Goal: Find specific page/section: Find specific page/section

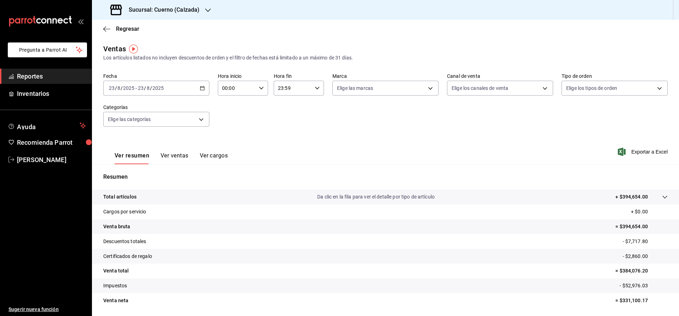
click at [51, 49] on span "Pregunta a Parrot AI" at bounding box center [47, 49] width 57 height 7
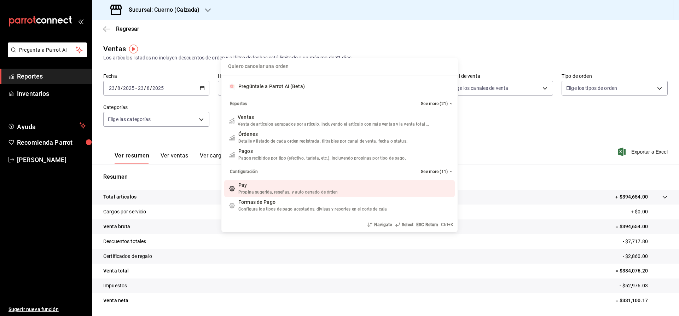
click at [507, 198] on div "Quiero cancelar una orden Pregúntale a Parrot AI (Beta) Reportes See more (21) …" at bounding box center [339, 158] width 679 height 316
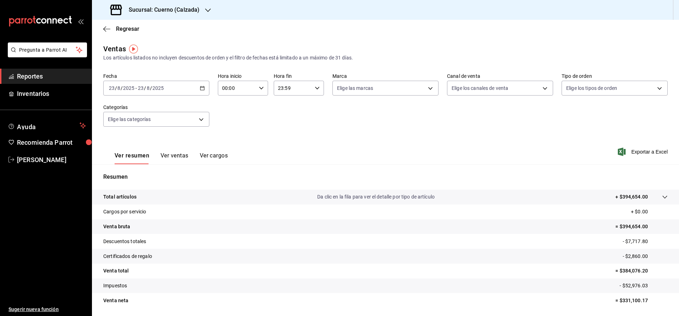
click at [39, 79] on span "Reportes" at bounding box center [51, 76] width 69 height 10
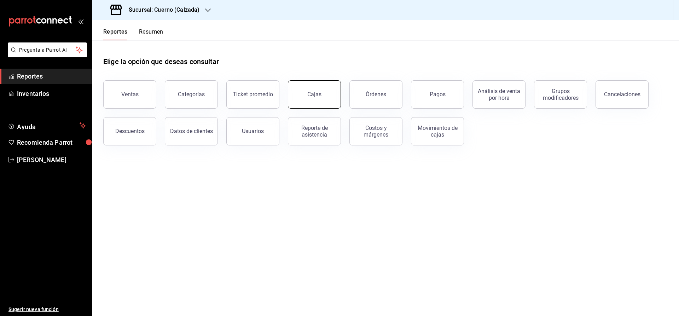
click at [329, 101] on button "Cajas" at bounding box center [314, 94] width 53 height 28
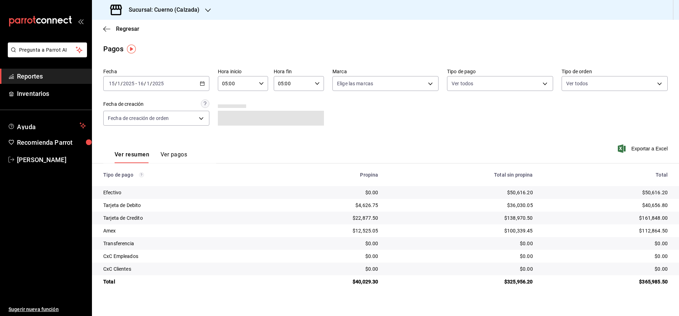
click at [52, 75] on span "Reportes" at bounding box center [51, 76] width 69 height 10
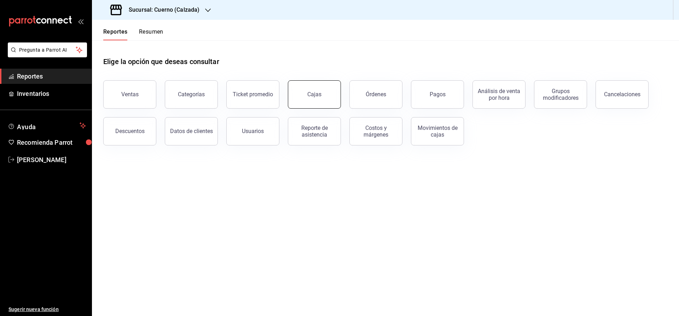
click at [327, 94] on button "Cajas" at bounding box center [314, 94] width 53 height 28
